Goal: Information Seeking & Learning: Learn about a topic

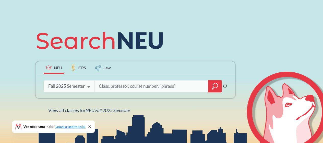
scroll to position [49, 0]
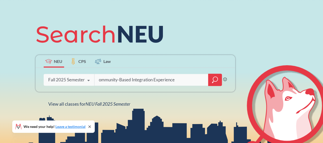
click at [99, 79] on input "ommunity-Based Integration Experience" at bounding box center [151, 79] width 106 height 11
type input "Community-Based Integration Experience"
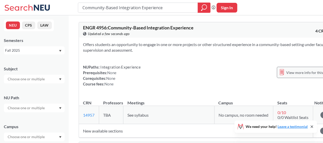
click at [286, 72] on span "View more info for this class" at bounding box center [308, 72] width 45 height 6
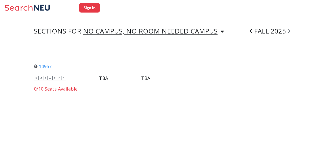
scroll to position [364, 0]
drag, startPoint x: 56, startPoint y: 58, endPoint x: 39, endPoint y: 59, distance: 16.9
click at [39, 63] on div "14957 View this section on Banner." at bounding box center [92, 66] width 116 height 6
copy link "14957"
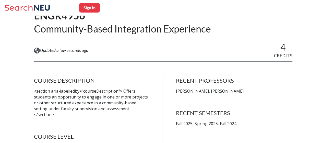
scroll to position [0, 0]
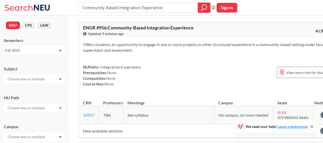
click at [117, 10] on input "Community-Based Integration Experience" at bounding box center [138, 7] width 112 height 9
type input "CS1800"
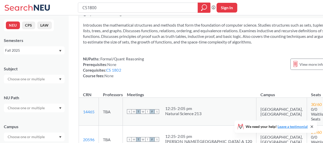
scroll to position [37, 0]
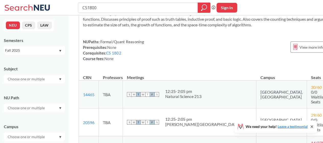
click at [177, 61] on div "NUPaths: Formal/Quant Reasoning Prerequisites: None Corequisites: CS 1802 Cours…" at bounding box center [216, 50] width 266 height 22
